Goal: Manage account settings

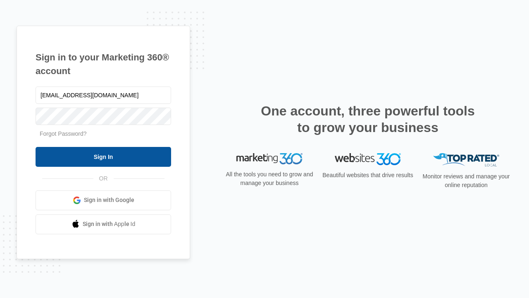
click at [103, 156] on input "Sign In" at bounding box center [104, 157] width 136 height 20
